Goal: Entertainment & Leisure: Consume media (video, audio)

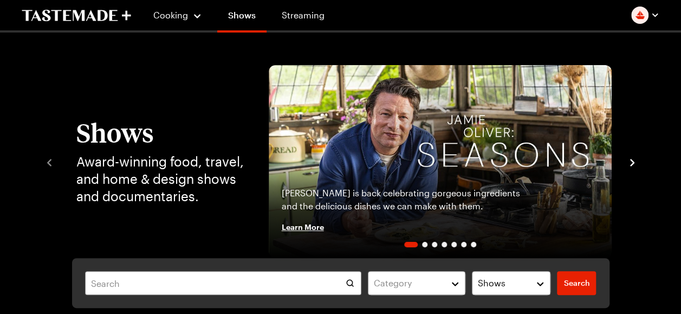
click at [362, 186] on p "Jamie Oliver is back celebrating gorgeous ingredients and the delicious dishes …" at bounding box center [409, 199] width 254 height 26
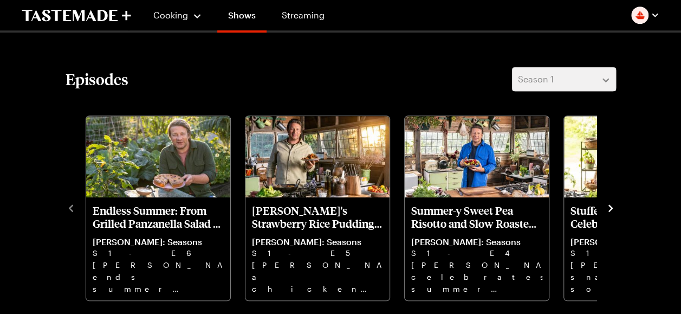
scroll to position [292, 0]
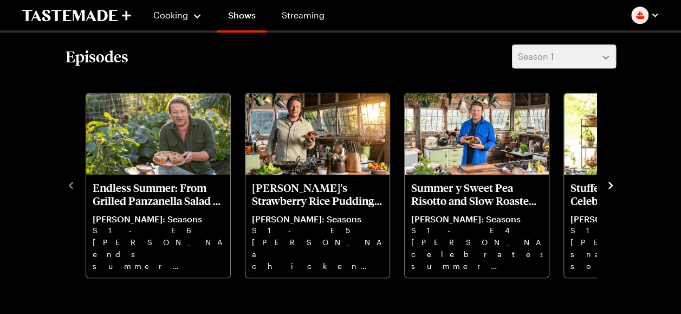
click at [609, 183] on icon "navigate to next item" at bounding box center [611, 185] width 4 height 7
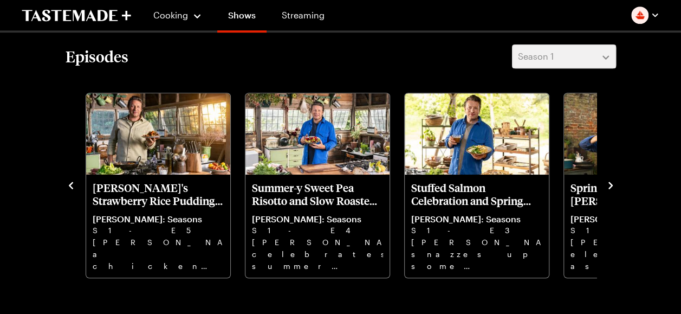
click at [609, 183] on icon "navigate to next item" at bounding box center [611, 185] width 4 height 7
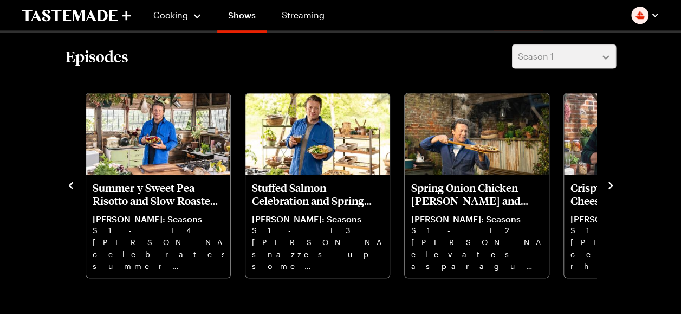
click at [609, 183] on icon "navigate to next item" at bounding box center [611, 185] width 4 height 7
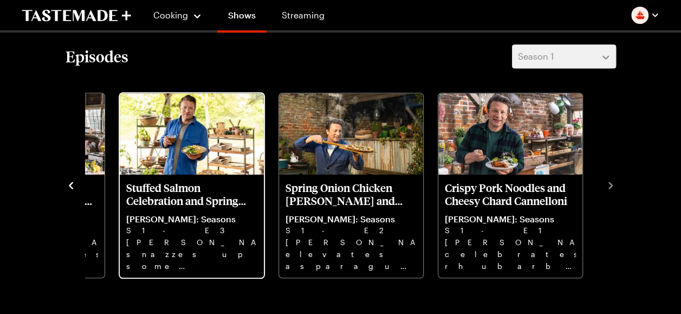
click at [194, 146] on img "Stuffed Salmon Celebration and Spring Rhubarb Tart" at bounding box center [192, 133] width 144 height 81
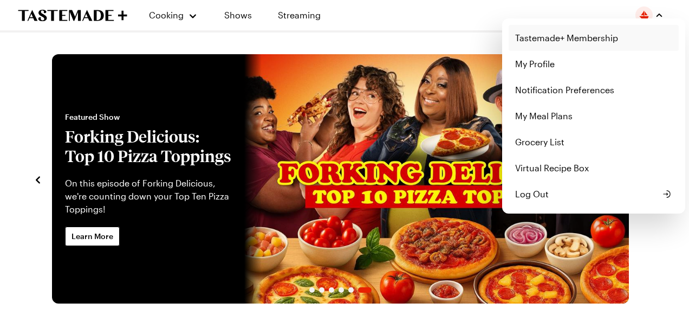
click at [582, 37] on link "Tastemade+ Membership" at bounding box center [594, 38] width 170 height 26
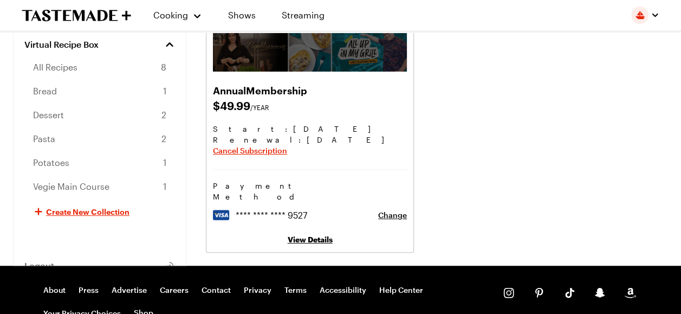
scroll to position [101, 0]
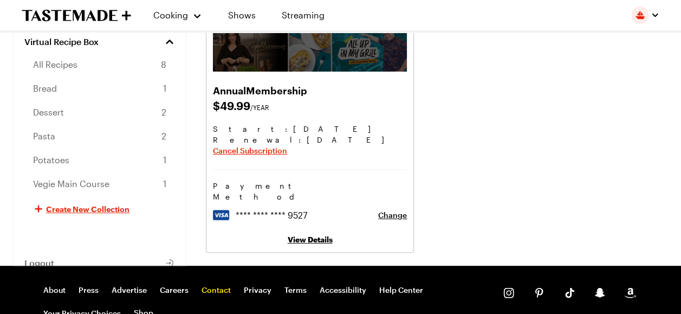
click at [208, 285] on link "Contact" at bounding box center [216, 290] width 29 height 10
